Goal: Transaction & Acquisition: Book appointment/travel/reservation

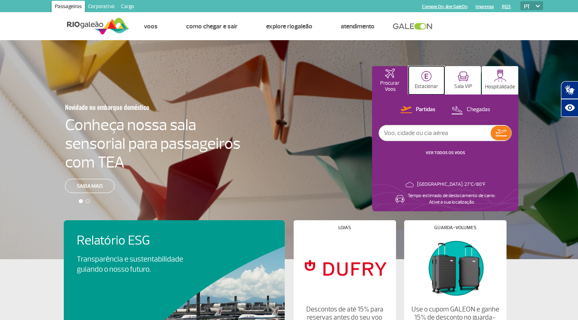
click at [430, 81] on img at bounding box center [426, 76] width 11 height 11
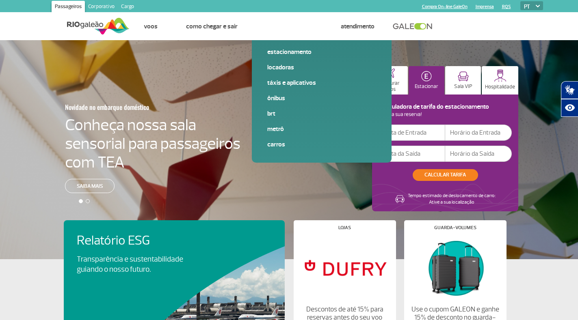
click at [104, 161] on h4 "Conheça nossa sala sensorial para passageiros com TEA" at bounding box center [152, 144] width 175 height 56
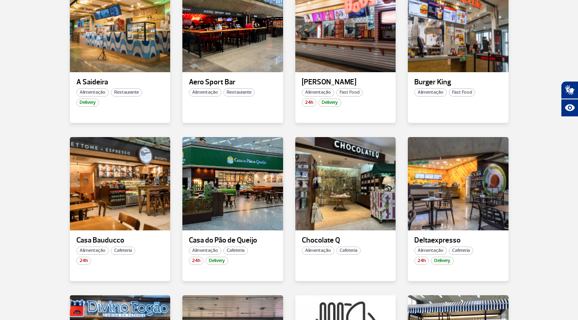
scroll to position [284, 0]
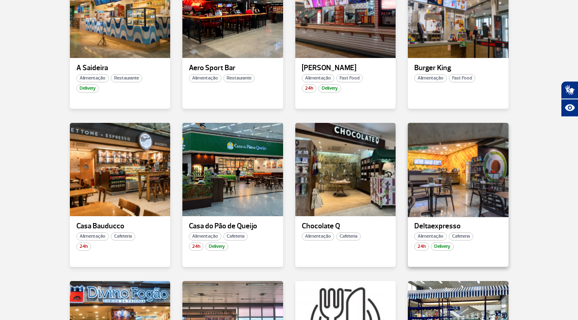
drag, startPoint x: 442, startPoint y: 183, endPoint x: 433, endPoint y: 162, distance: 22.7
click at [433, 162] on div at bounding box center [458, 169] width 102 height 95
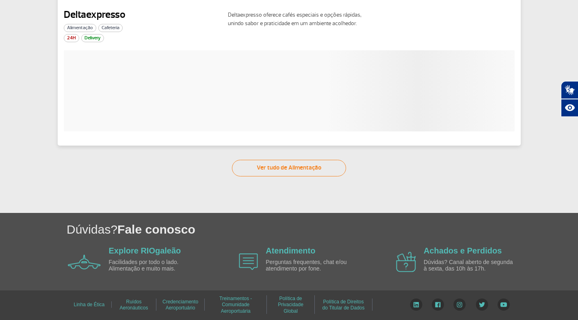
click at [433, 162] on div "Ver tudo de Alimentação" at bounding box center [289, 168] width 578 height 17
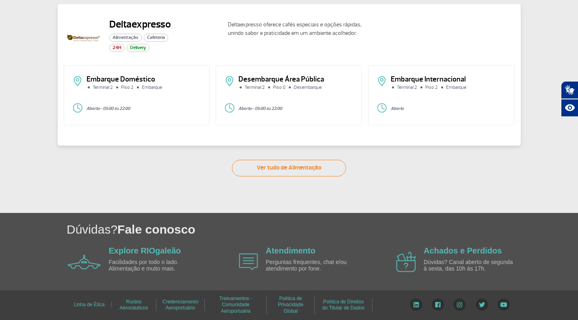
scroll to position [4, 0]
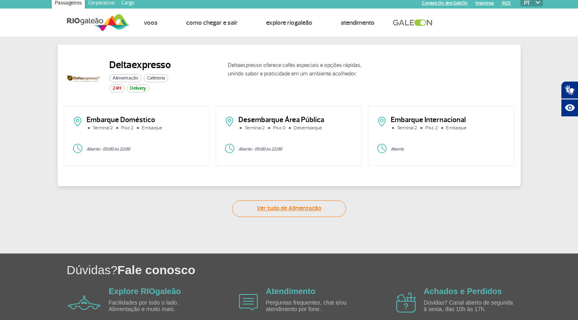
click at [308, 211] on link "Ver tudo de Alimentação" at bounding box center [289, 209] width 114 height 17
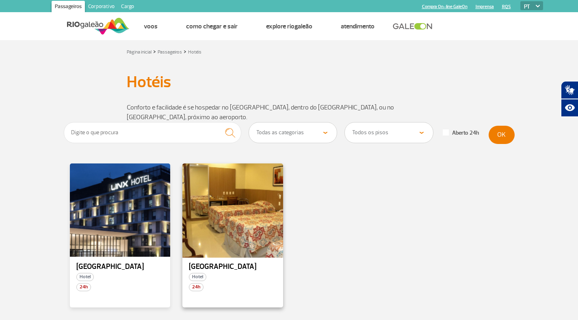
click at [242, 222] on div at bounding box center [232, 210] width 102 height 95
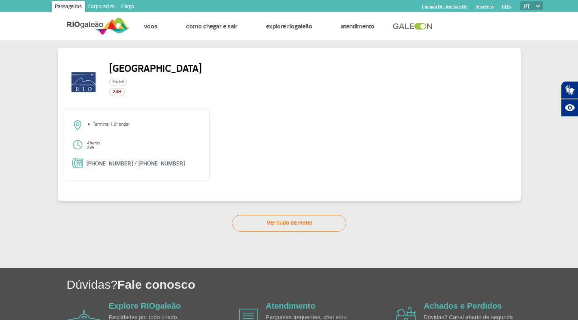
click at [126, 162] on link "[PHONE_NUMBER] / [PHONE_NUMBER]" at bounding box center [135, 163] width 98 height 7
drag, startPoint x: 209, startPoint y: 67, endPoint x: 127, endPoint y: 67, distance: 82.8
click at [97, 65] on div "[GEOGRAPHIC_DATA]" at bounding box center [143, 82] width 158 height 39
copy div "[GEOGRAPHIC_DATA]"
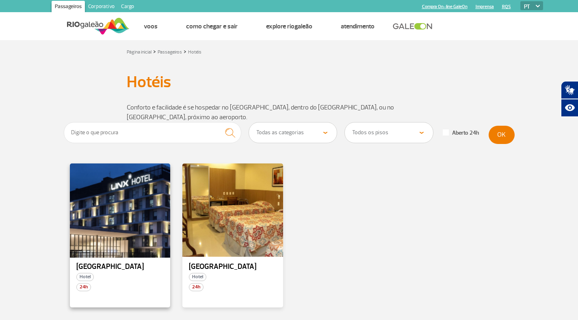
click at [118, 221] on div at bounding box center [120, 210] width 102 height 95
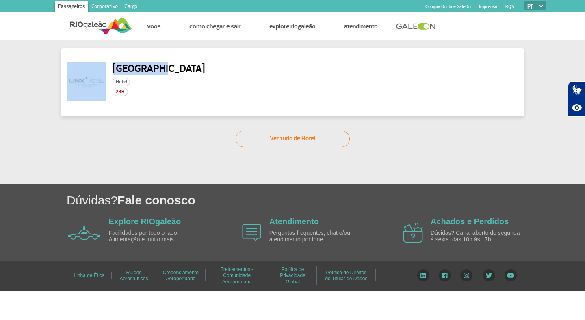
drag, startPoint x: 141, startPoint y: 68, endPoint x: 107, endPoint y: 69, distance: 34.1
click at [107, 69] on div "Linx Hotel Hotel 24H" at bounding box center [146, 82] width 158 height 39
drag, startPoint x: 128, startPoint y: 68, endPoint x: 135, endPoint y: 69, distance: 6.9
click at [135, 69] on h2 "Linx Hotel" at bounding box center [158, 69] width 93 height 12
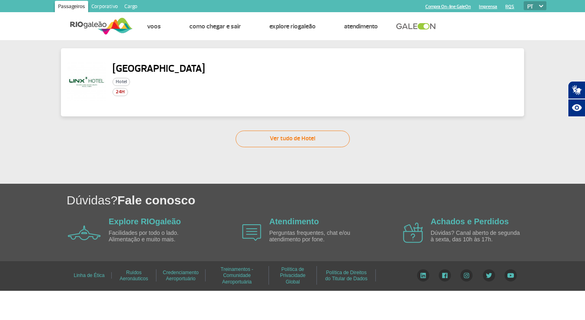
drag, startPoint x: 135, startPoint y: 69, endPoint x: 150, endPoint y: 65, distance: 15.1
click at [150, 65] on h2 "Linx Hotel" at bounding box center [158, 69] width 93 height 12
drag, startPoint x: 158, startPoint y: 69, endPoint x: 117, endPoint y: 69, distance: 41.0
click at [110, 69] on div "Linx Hotel Hotel 24H" at bounding box center [146, 82] width 158 height 39
copy h2 "Linx Hotel"
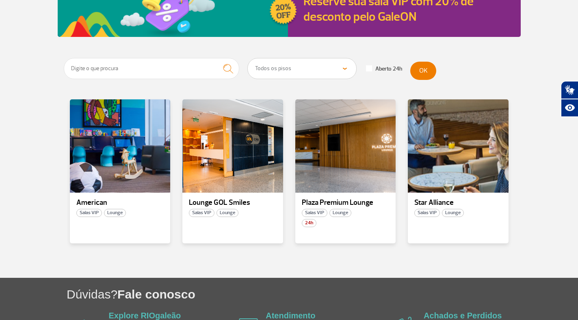
scroll to position [122, 0]
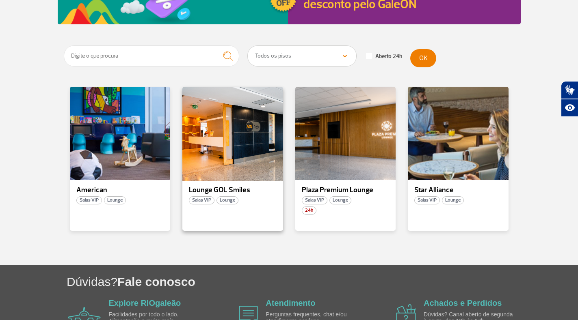
click at [227, 144] on div at bounding box center [232, 133] width 102 height 95
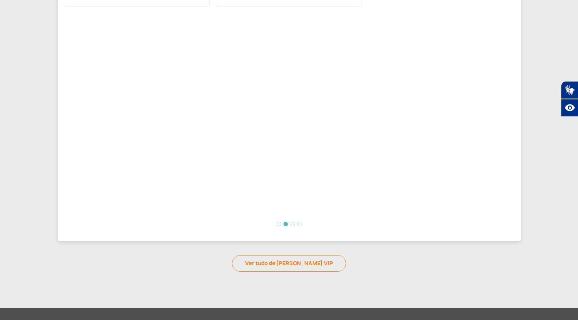
scroll to position [201, 0]
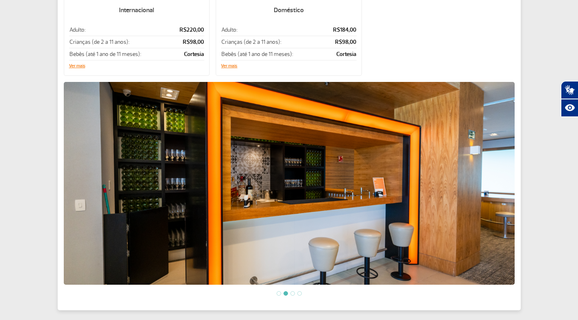
click at [293, 291] on li at bounding box center [292, 293] width 4 height 4
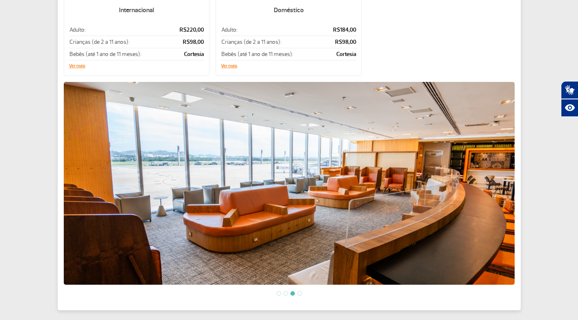
click at [300, 291] on li at bounding box center [299, 293] width 4 height 4
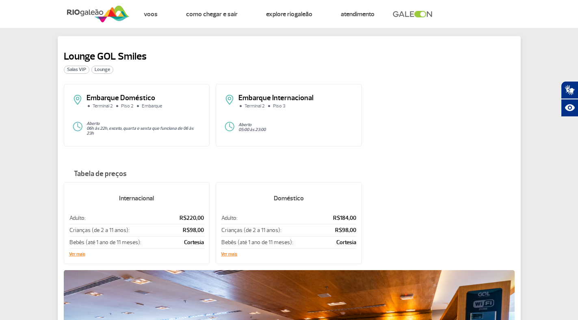
scroll to position [0, 0]
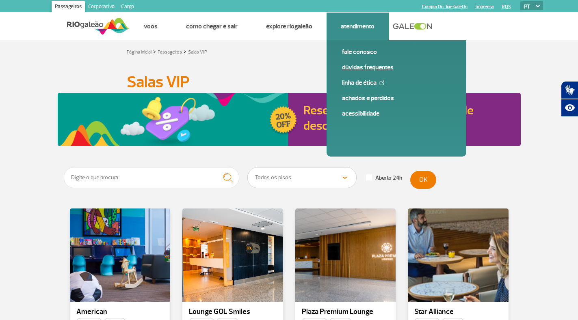
click at [371, 68] on link "Dúvidas Frequentes" at bounding box center [396, 67] width 109 height 9
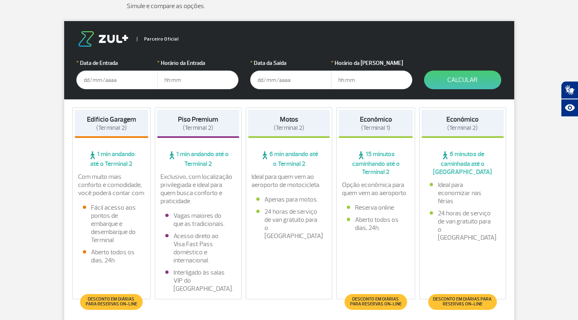
scroll to position [122, 0]
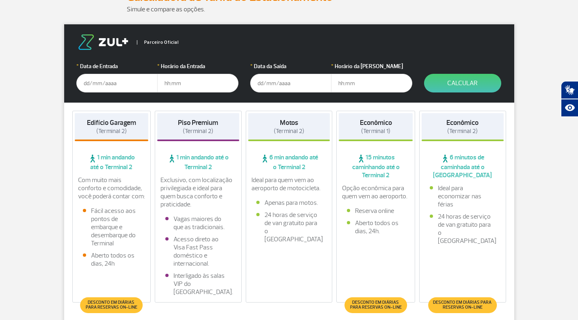
click at [122, 85] on input "text" at bounding box center [116, 83] width 81 height 19
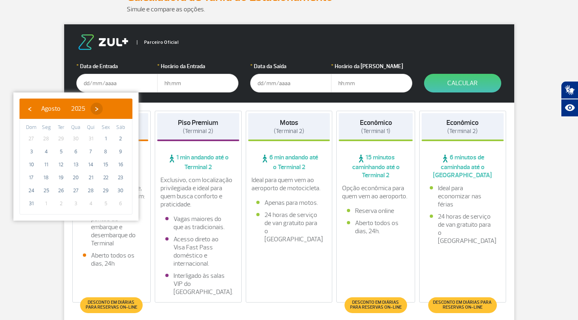
click at [103, 109] on span "›" at bounding box center [97, 109] width 12 height 12
click at [110, 109] on span "›" at bounding box center [104, 109] width 12 height 12
click at [46, 162] on span "13" at bounding box center [46, 164] width 13 height 13
type input "13/10/2025"
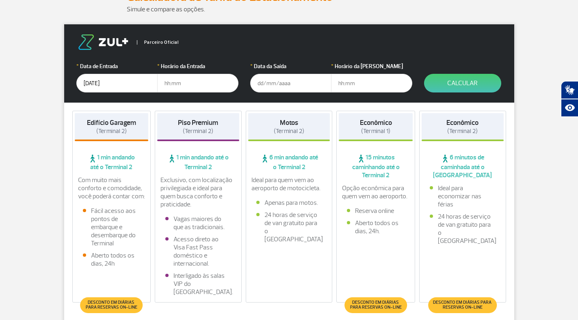
click at [185, 85] on input "text" at bounding box center [197, 83] width 81 height 19
type input "05:30"
click at [272, 84] on input "text" at bounding box center [290, 83] width 81 height 19
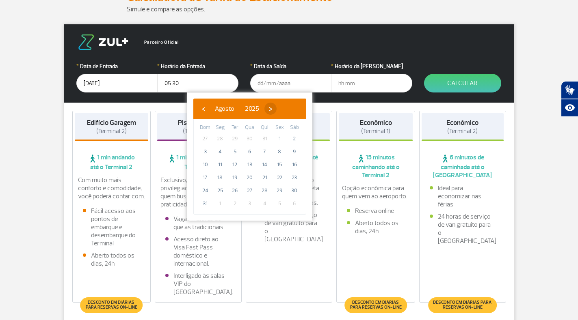
click at [276, 108] on span "›" at bounding box center [270, 109] width 12 height 12
click at [284, 108] on span "›" at bounding box center [278, 109] width 12 height 12
click at [276, 164] on span "17" at bounding box center [279, 164] width 13 height 13
type input "17/10/2025"
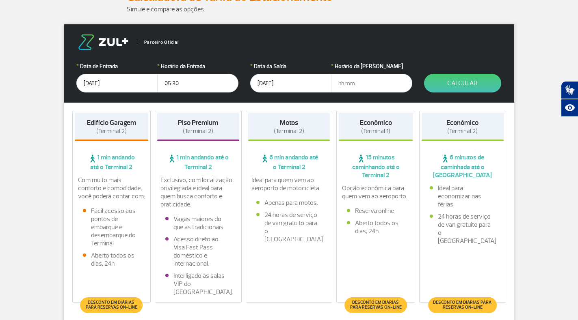
click at [347, 86] on input "text" at bounding box center [371, 83] width 81 height 19
type input "13:00"
click at [462, 84] on button "Calcular" at bounding box center [462, 83] width 77 height 19
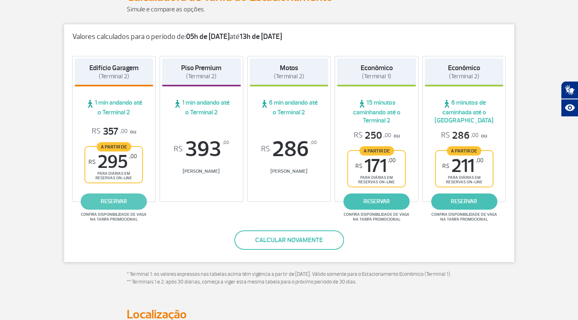
click at [127, 201] on link "reservar" at bounding box center [114, 202] width 66 height 16
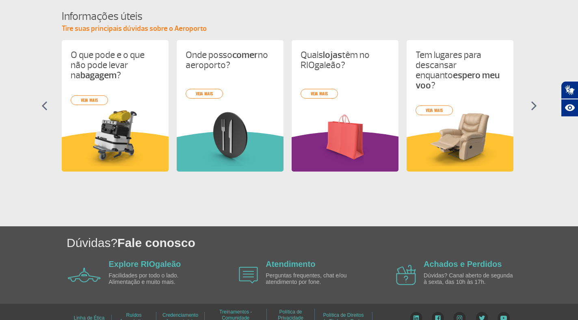
scroll to position [372, 0]
